Goal: Information Seeking & Learning: Find contact information

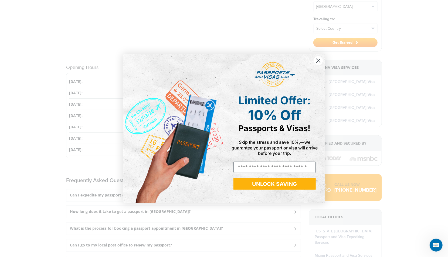
click at [318, 61] on icon "Close dialog" at bounding box center [319, 61] width 4 height 4
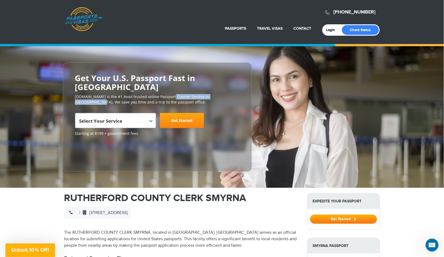
drag, startPoint x: 169, startPoint y: 87, endPoint x: 230, endPoint y: 88, distance: 61.0
click at [230, 94] on p "[DOMAIN_NAME] is the #1 most trusted online Passport Courier Service in [GEOGRA…" at bounding box center [157, 99] width 165 height 11
copy p "Passport Courier Service in [GEOGRAPHIC_DATA]"
